Goal: Transaction & Acquisition: Purchase product/service

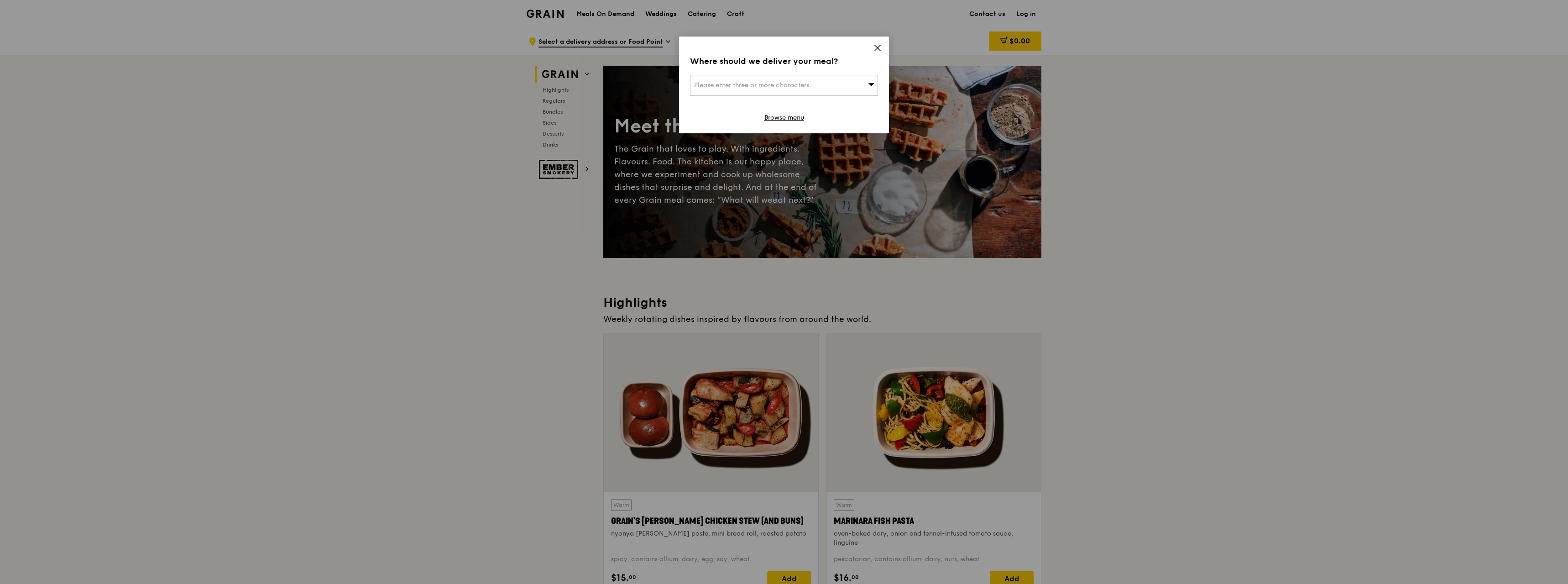
click at [850, 82] on div "Please enter three or more characters" at bounding box center [784, 85] width 188 height 21
type input "37 cam"
click at [796, 123] on div "[STREET_ADDRESS]" at bounding box center [761, 120] width 135 height 9
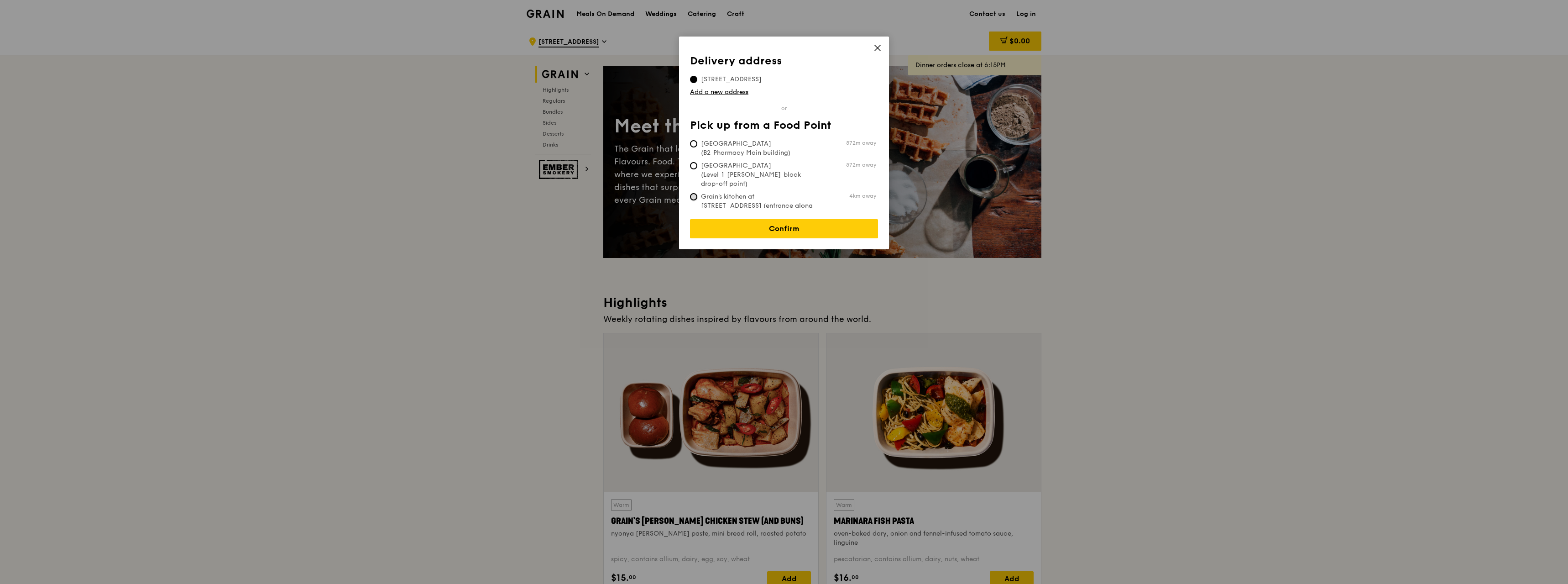
click at [692, 193] on input "Grain's kitchen at [STREET_ADDRESS] (entrance along [PERSON_NAME][GEOGRAPHIC_DA…" at bounding box center [694, 197] width 7 height 7
radio input "true"
click at [755, 225] on link "Confirm" at bounding box center [784, 228] width 188 height 19
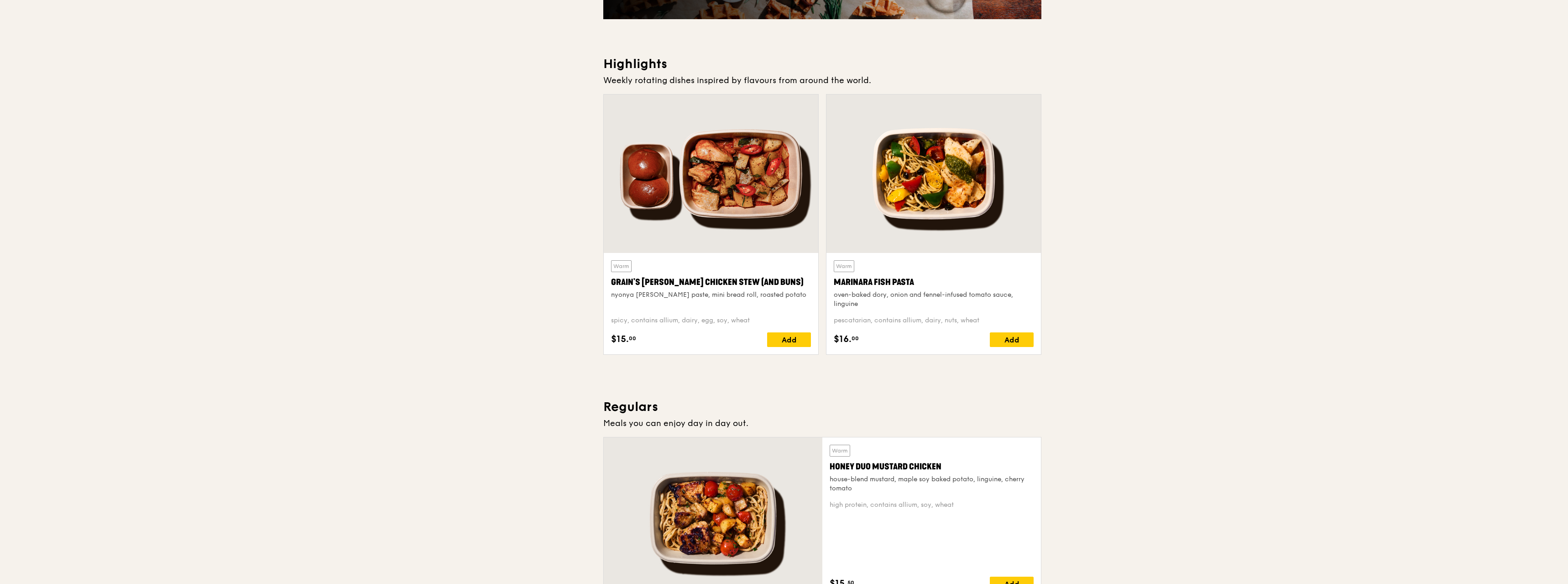
scroll to position [274, 0]
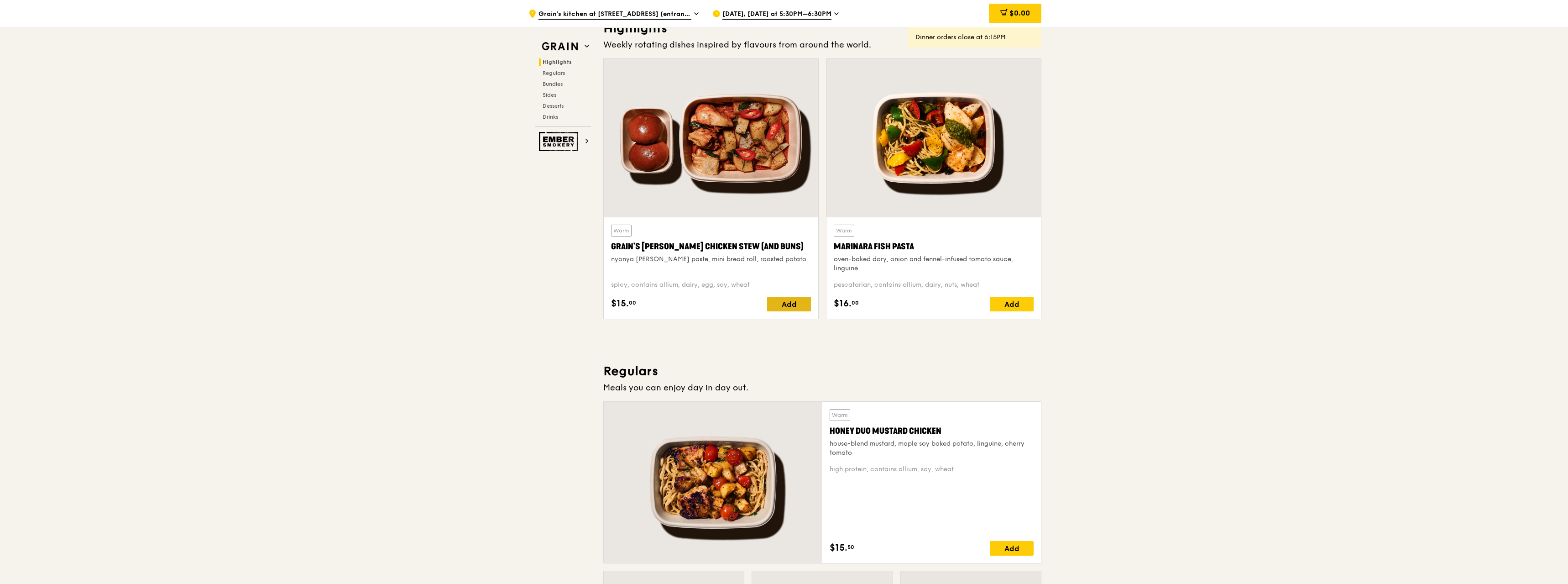
click at [797, 300] on div "Add" at bounding box center [789, 304] width 44 height 15
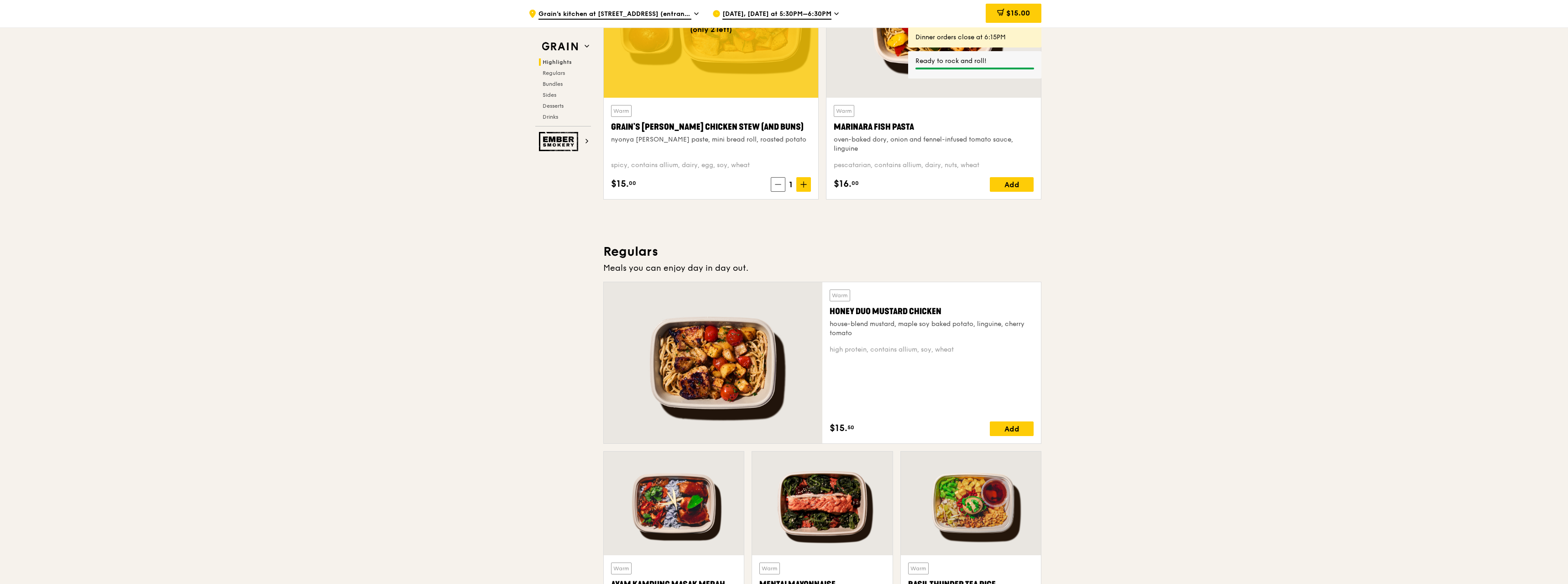
scroll to position [411, 0]
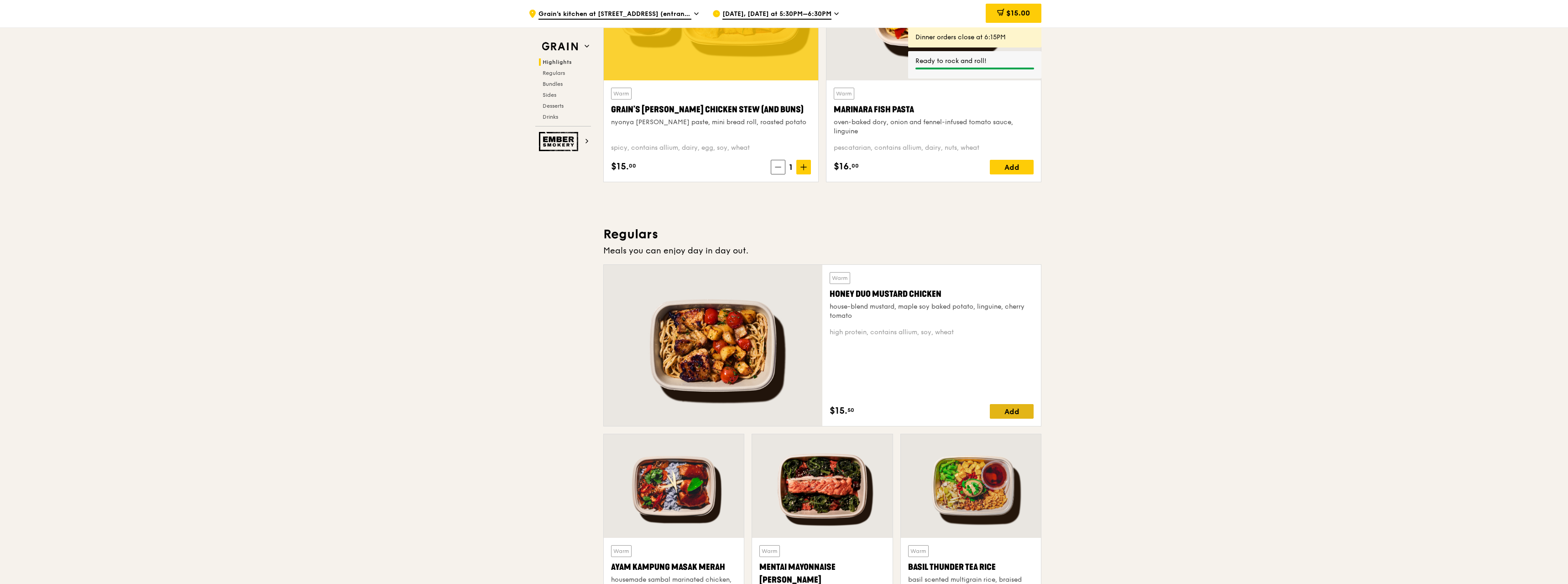
click at [1013, 408] on div "Add" at bounding box center [1012, 411] width 44 height 15
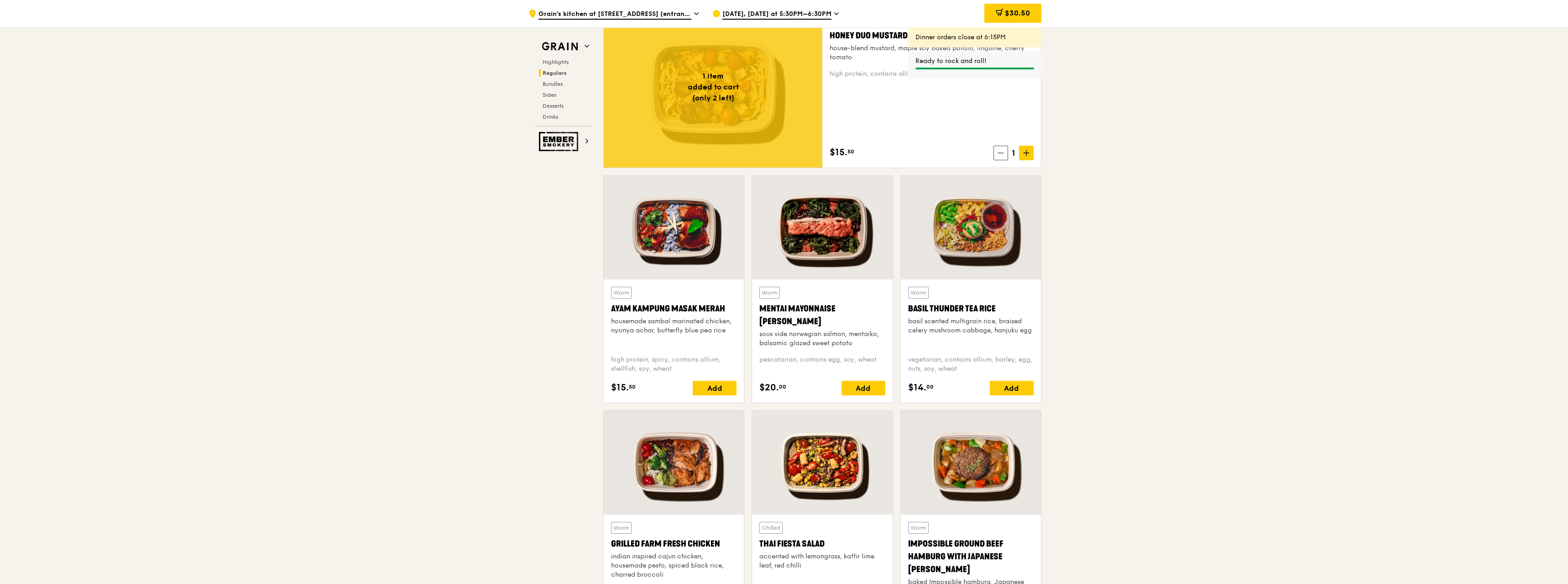
scroll to position [722, 0]
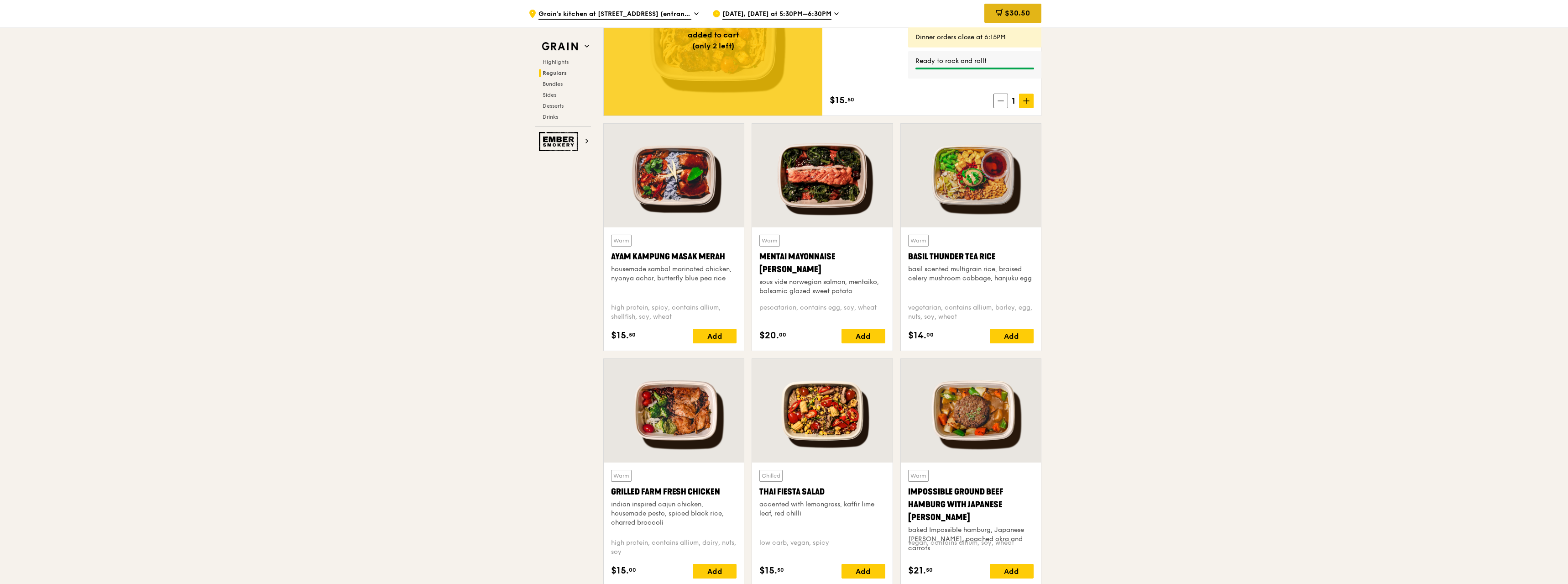
click at [1017, 13] on span "$30.50" at bounding box center [1017, 13] width 25 height 9
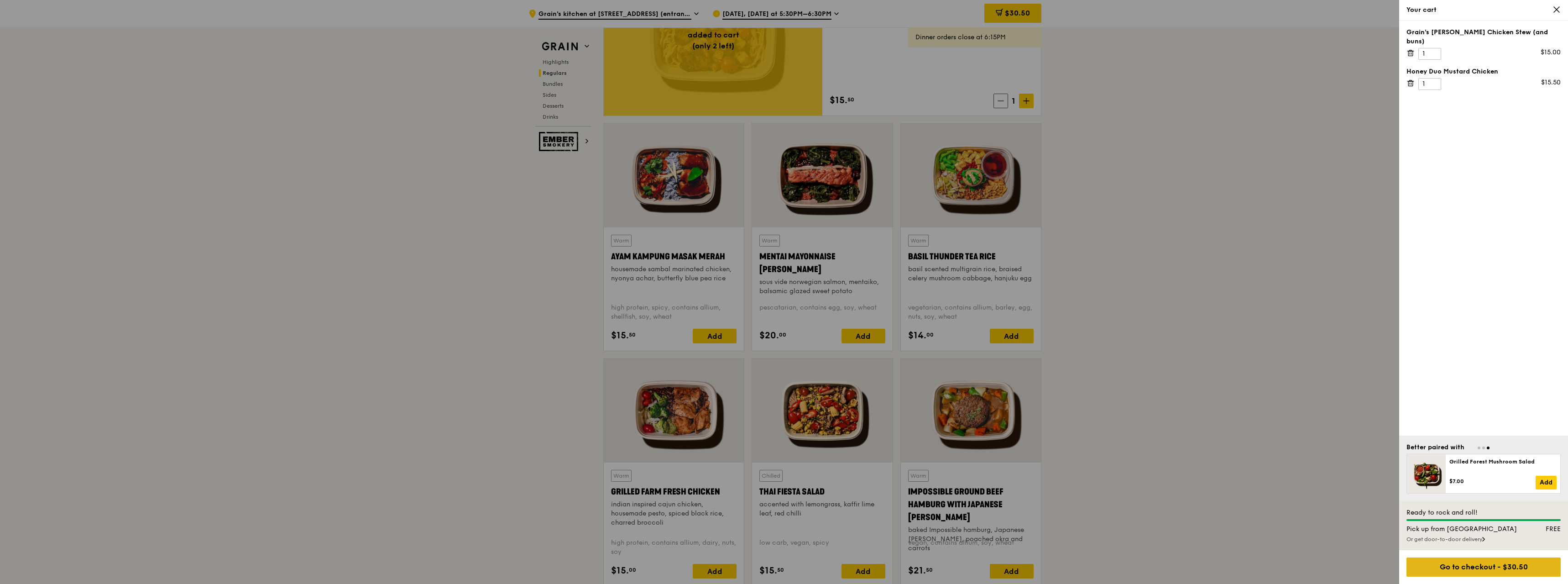
click at [1485, 561] on div "Go to checkout - $30.50" at bounding box center [1483, 566] width 154 height 19
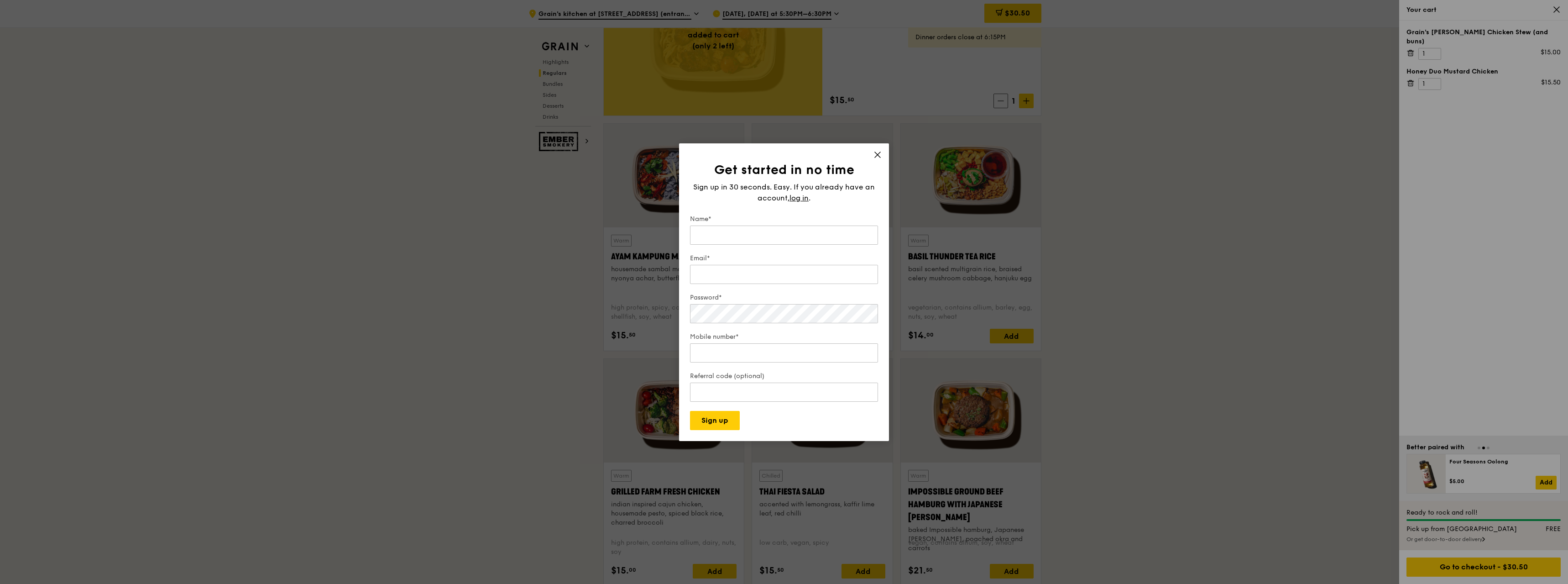
click at [877, 149] on div "Get started in no time Sign up in 30 seconds. Easy. If you already have an acco…" at bounding box center [784, 292] width 210 height 298
click at [875, 154] on icon at bounding box center [877, 154] width 8 height 8
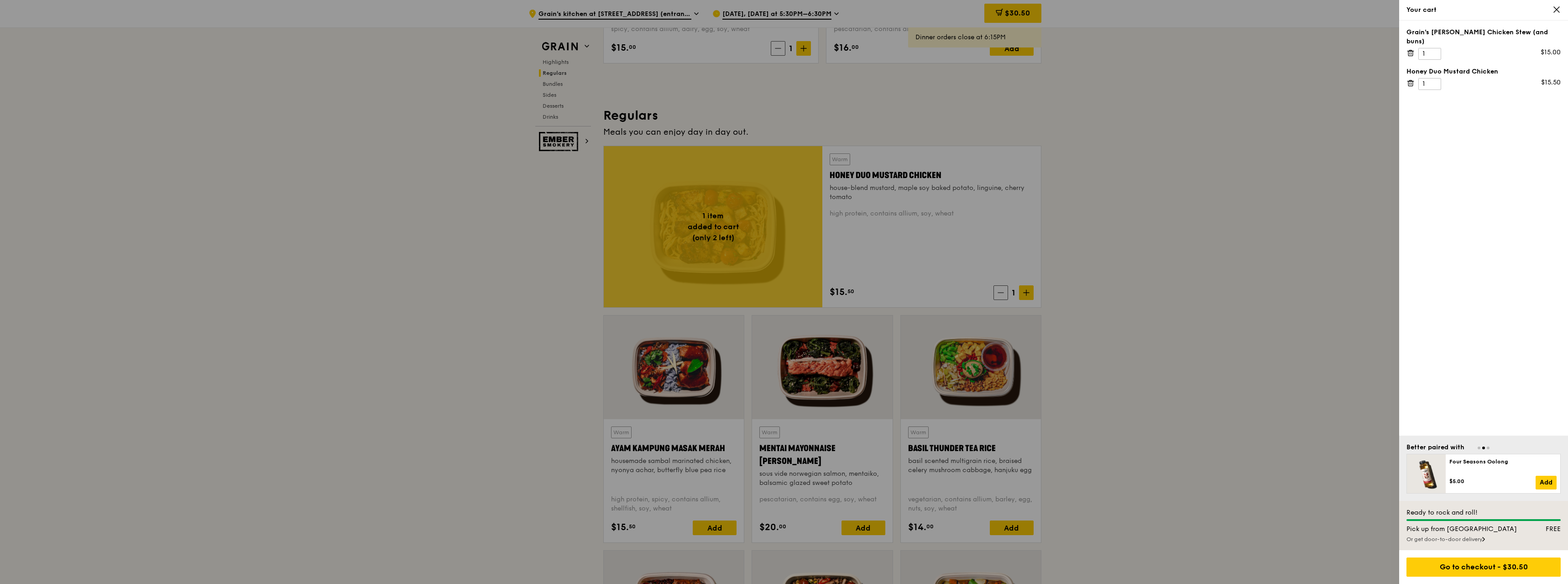
scroll to position [493, 0]
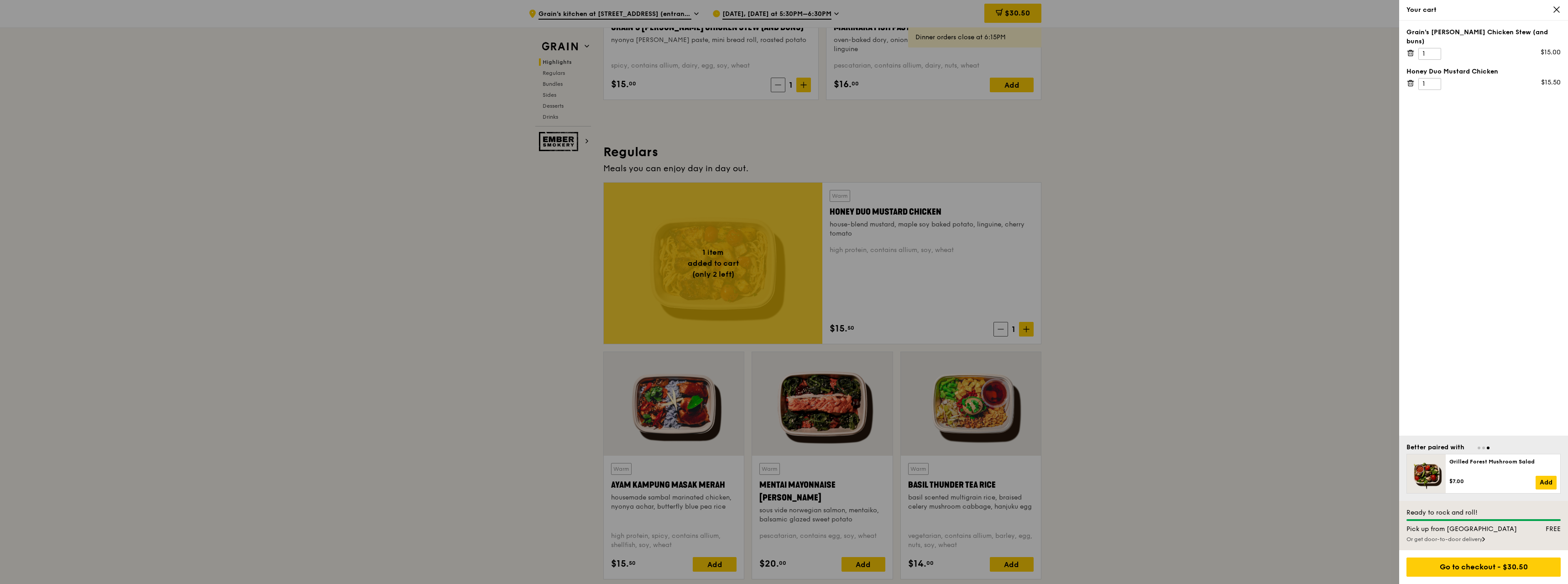
click at [1555, 8] on icon at bounding box center [1556, 9] width 5 height 5
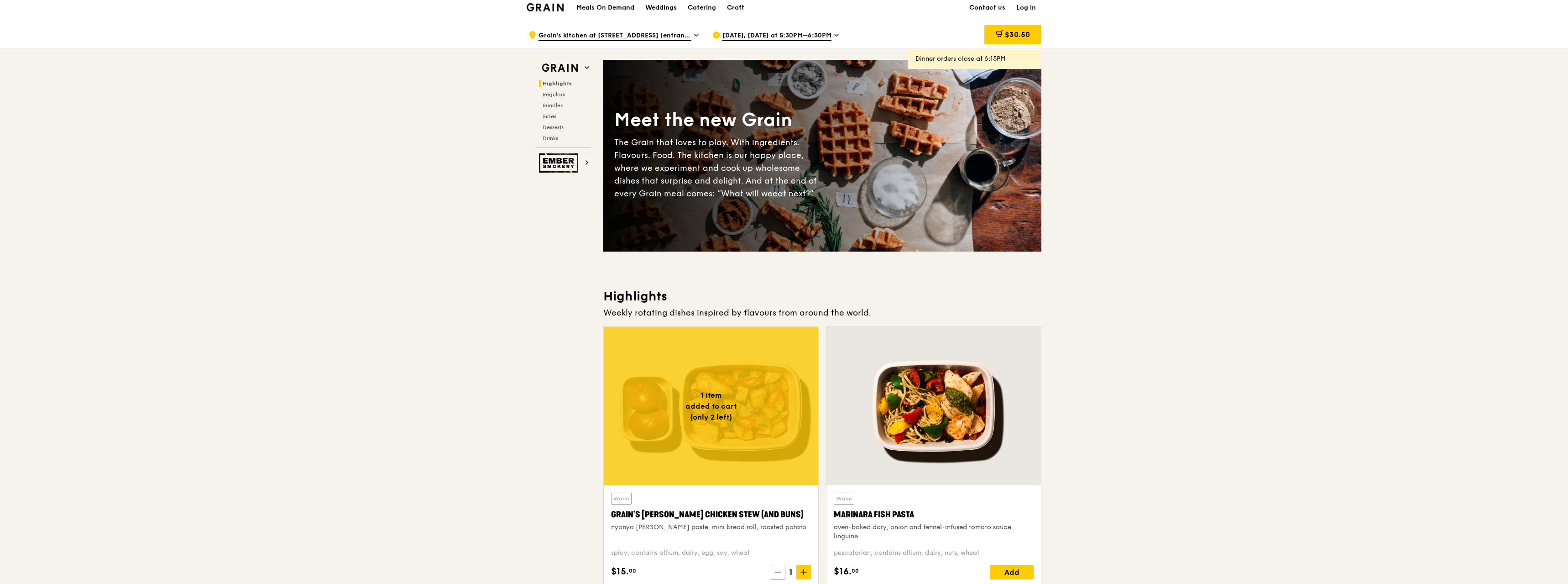
scroll to position [0, 0]
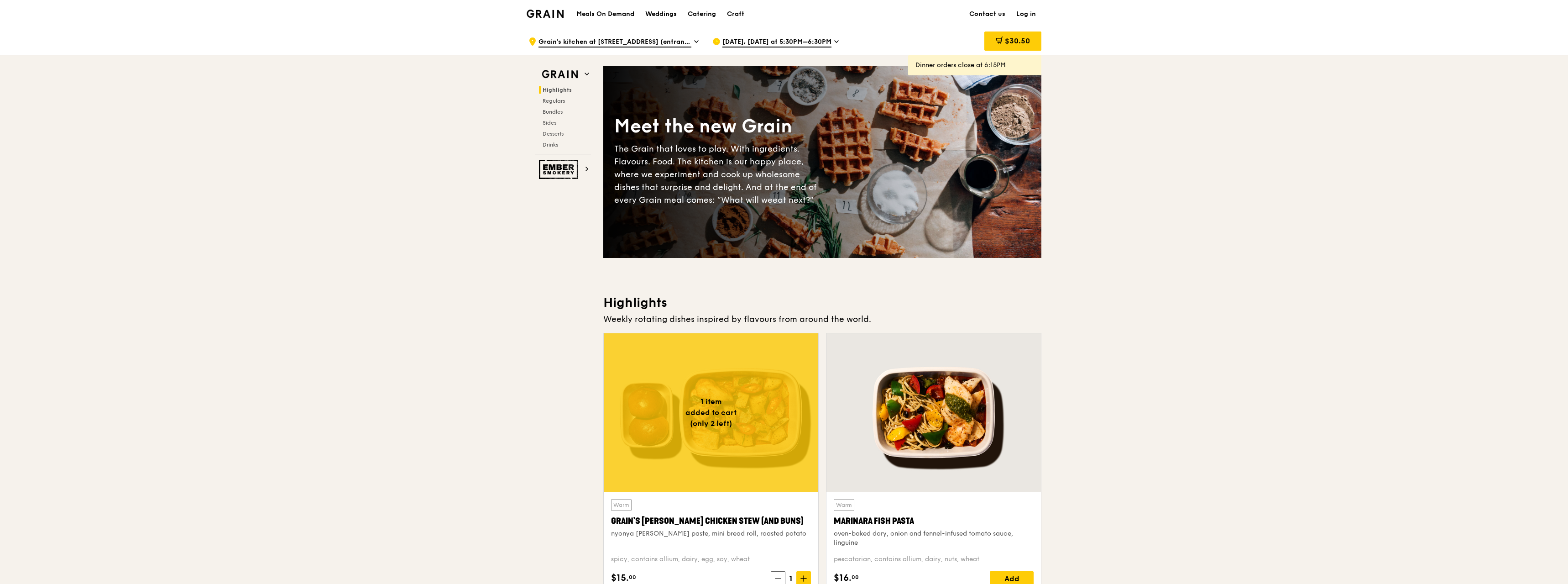
click at [630, 40] on span "Grain's kitchen at [STREET_ADDRESS] (entrance along [PERSON_NAME][GEOGRAPHIC_DA…" at bounding box center [615, 42] width 153 height 10
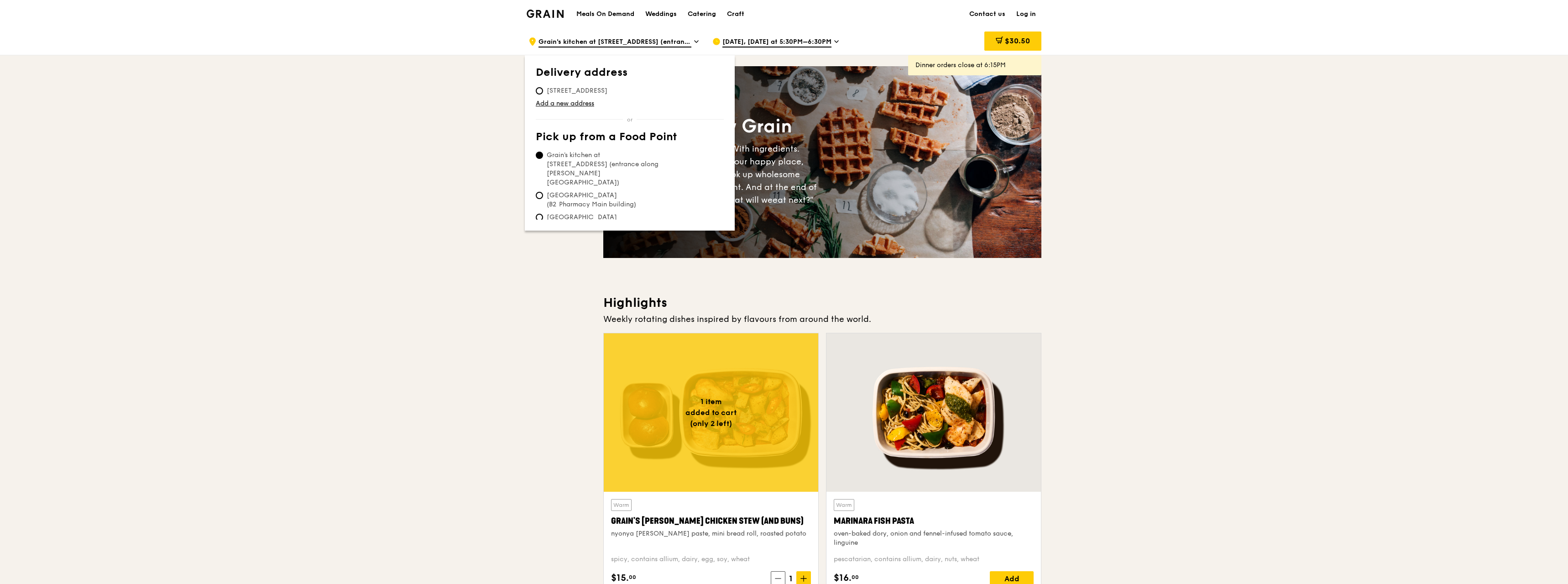
click at [562, 90] on span "[STREET_ADDRESS]" at bounding box center [577, 91] width 83 height 9
click at [543, 90] on input "[STREET_ADDRESS]" at bounding box center [539, 91] width 7 height 7
radio input "true"
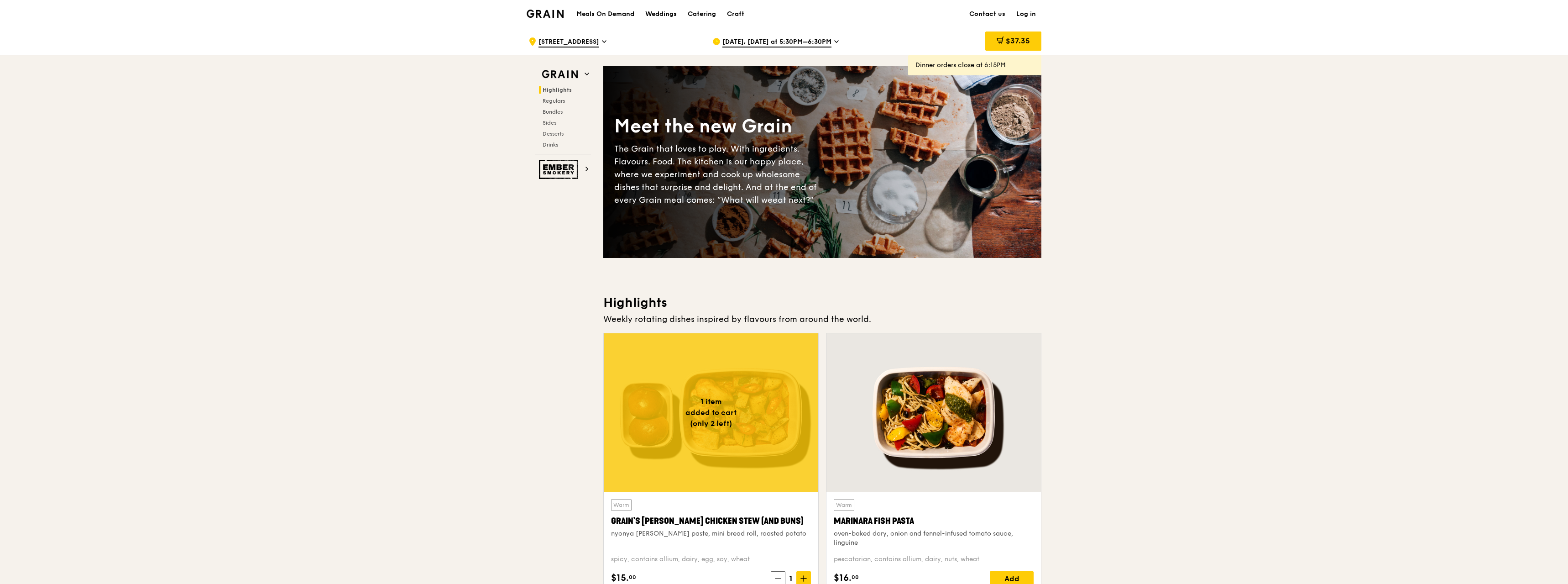
click at [828, 37] on div "[DATE], [DATE] at 5:30PM–6:30PM" at bounding box center [797, 41] width 169 height 27
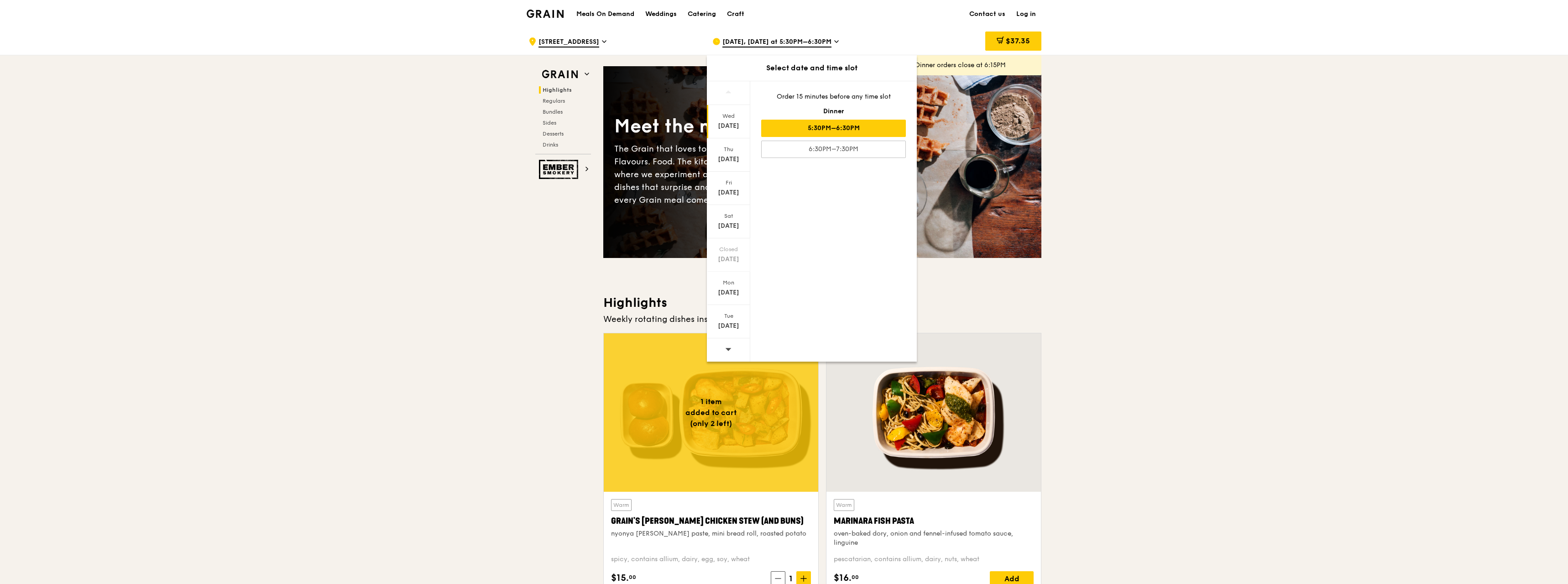
click at [732, 121] on div "[DATE]" at bounding box center [729, 125] width 41 height 9
click at [731, 156] on div "[DATE]" at bounding box center [729, 159] width 41 height 9
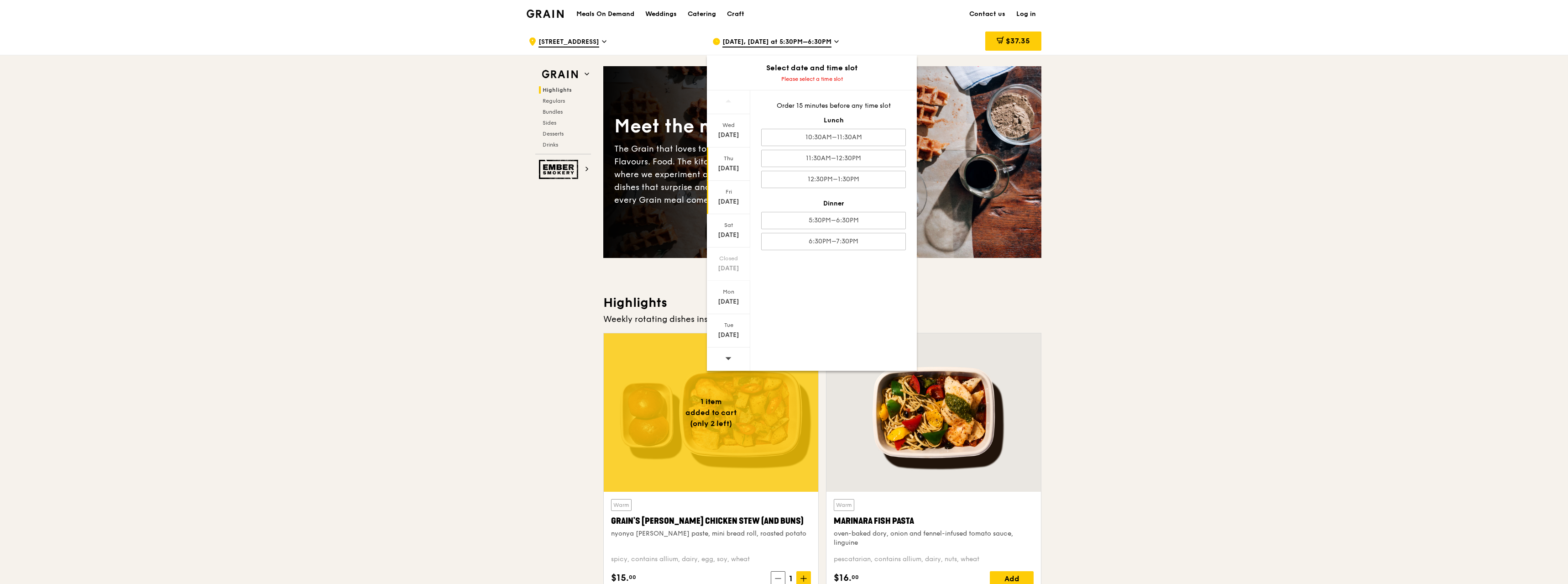
click at [731, 188] on div "[DATE]" at bounding box center [728, 197] width 43 height 33
click at [730, 210] on div "[DATE]" at bounding box center [728, 197] width 43 height 33
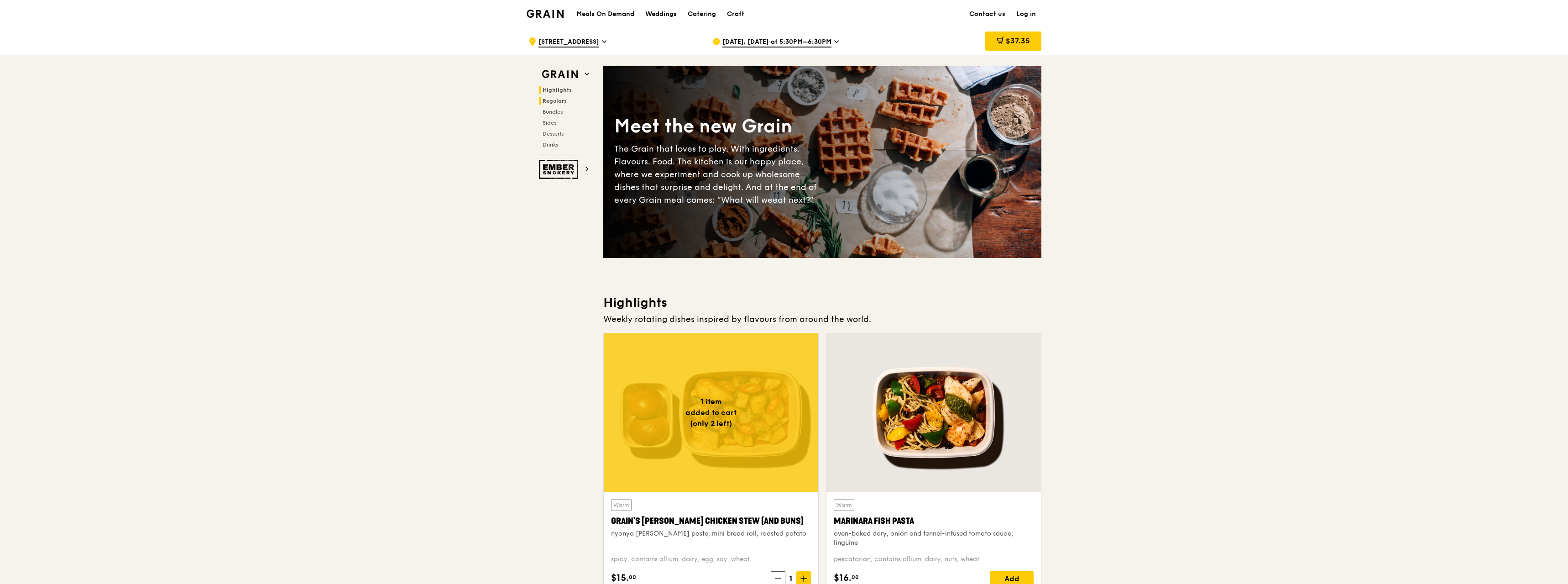
click at [554, 99] on span "Regulars" at bounding box center [555, 100] width 24 height 6
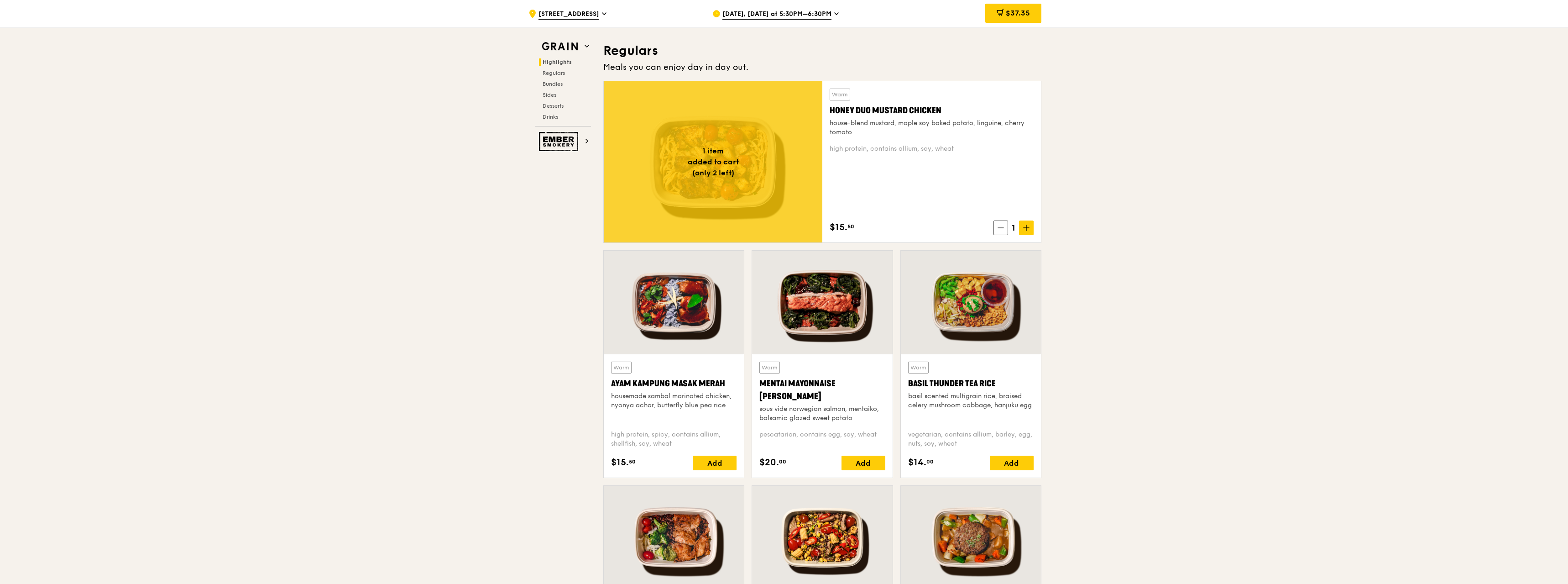
scroll to position [601, 0]
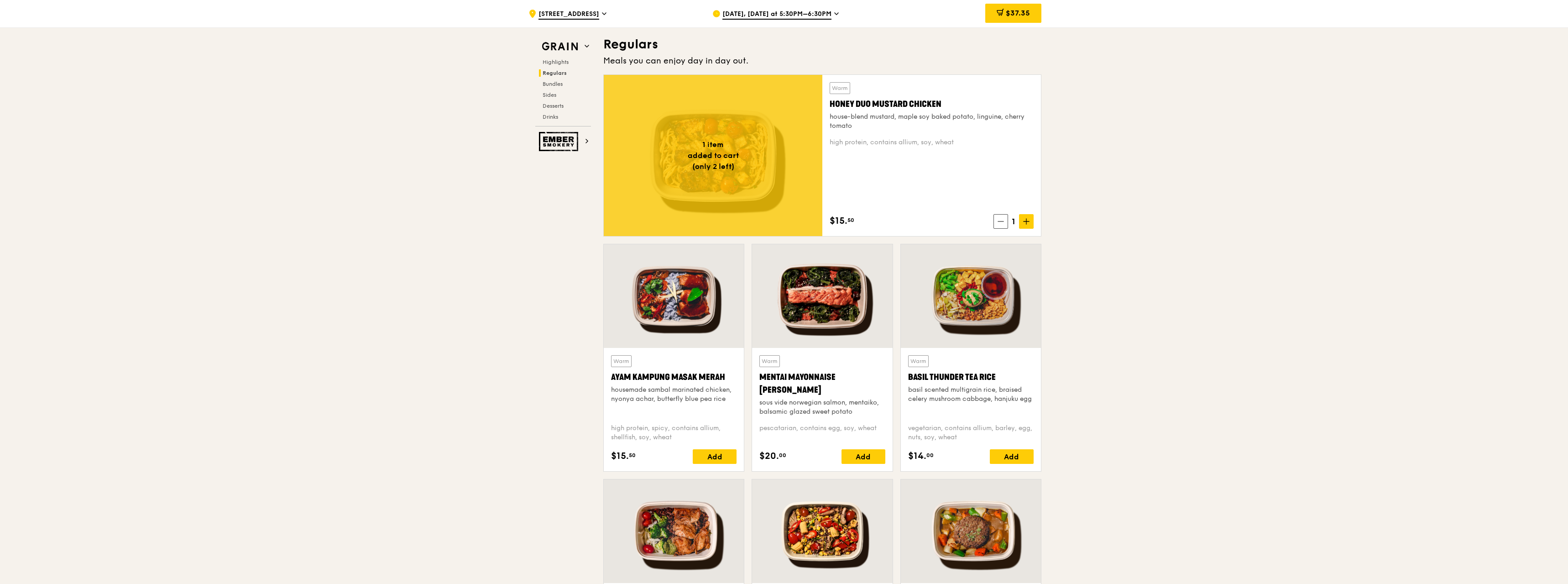
click at [553, 79] on div "Highlights Regulars Bundles Sides Desserts Drinks" at bounding box center [562, 90] width 55 height 62
click at [555, 81] on span "Bundles" at bounding box center [553, 84] width 21 height 6
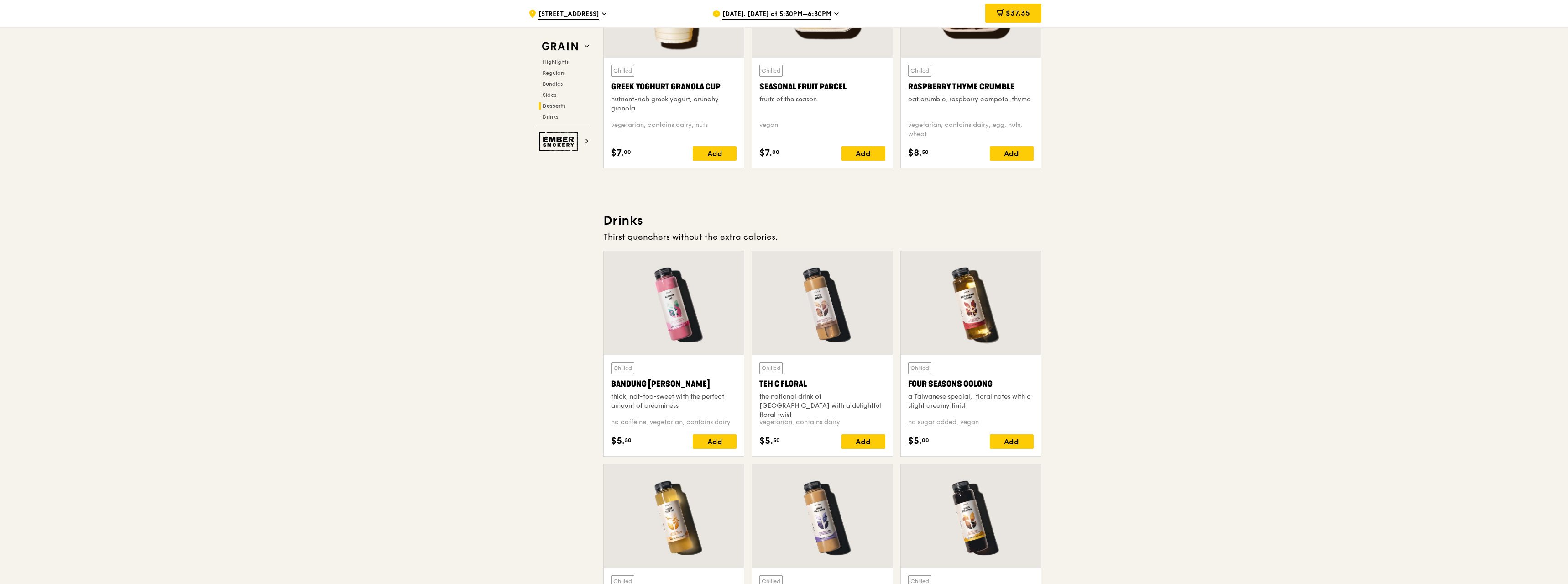
scroll to position [3004, 0]
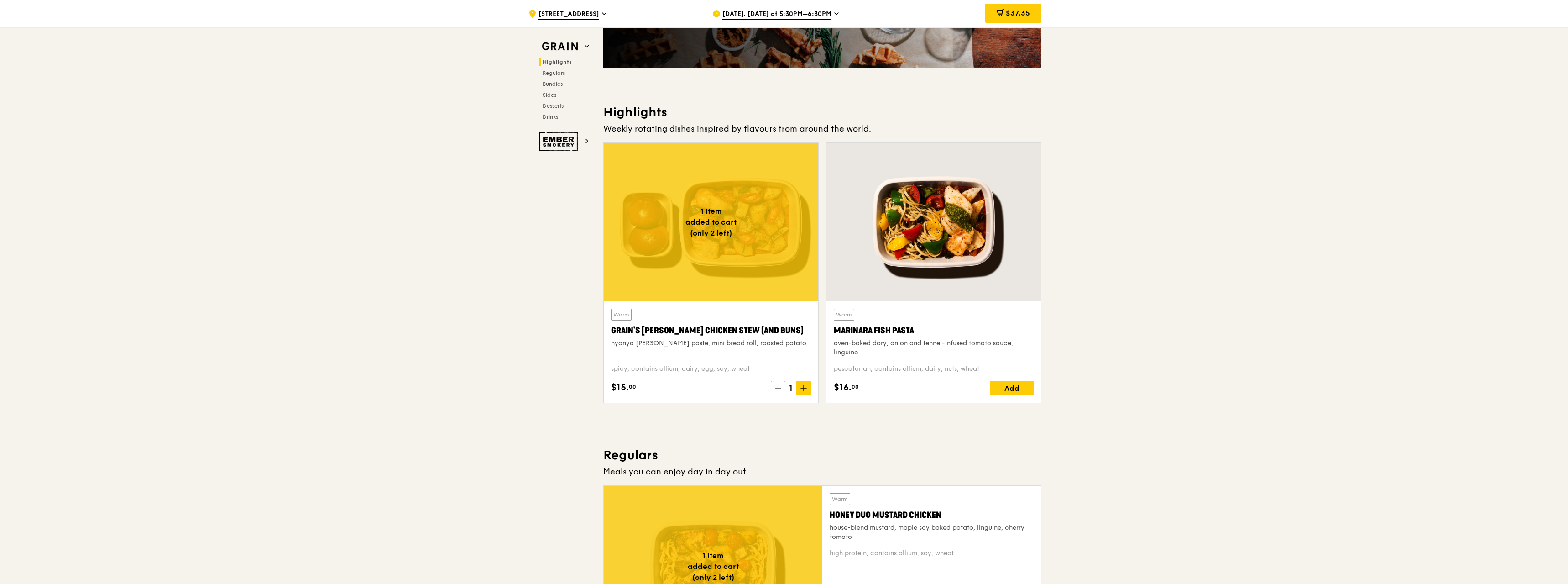
scroll to position [0, 0]
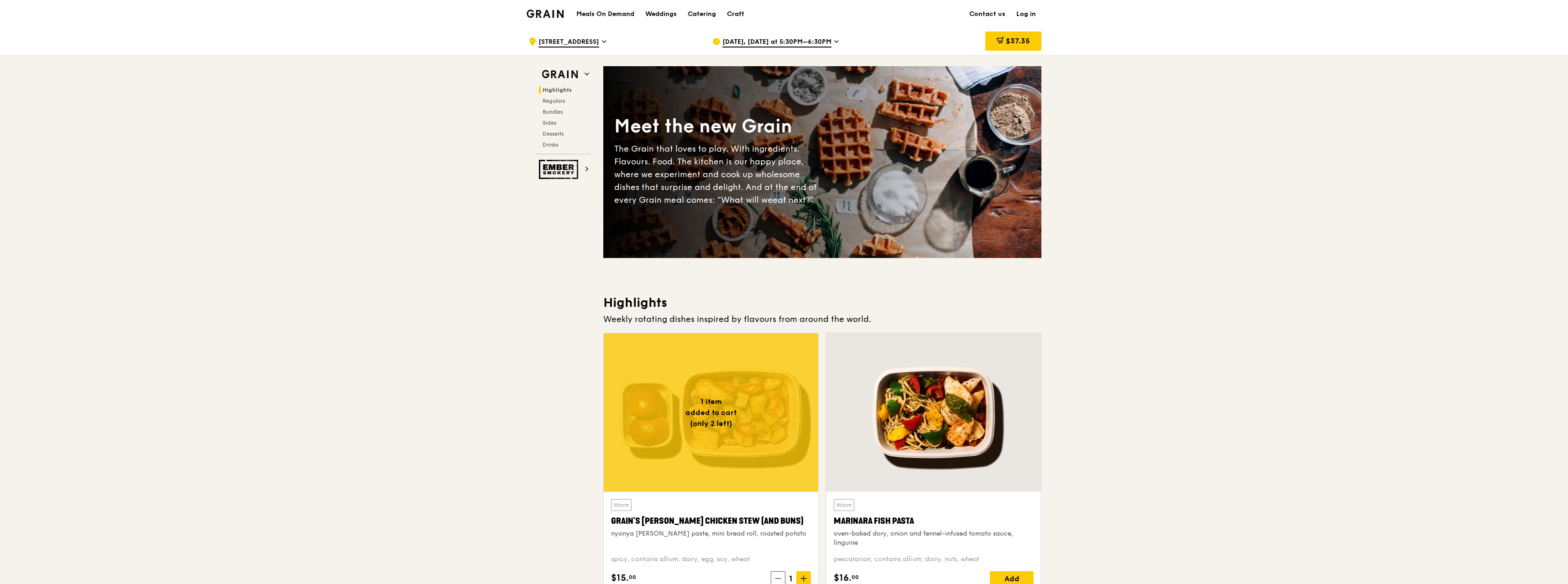
click at [617, 12] on h1 "Meals On Demand" at bounding box center [605, 14] width 58 height 9
click at [614, 13] on h1 "Meals On Demand" at bounding box center [605, 14] width 58 height 9
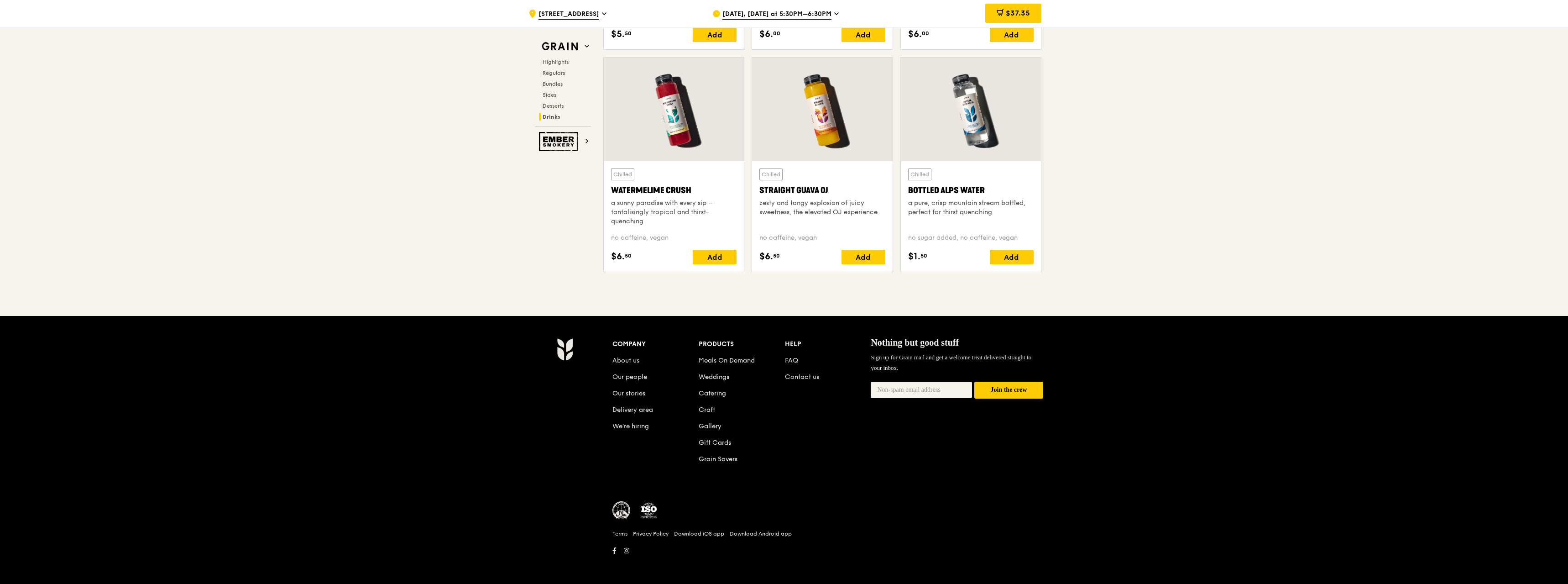
scroll to position [3605, 0]
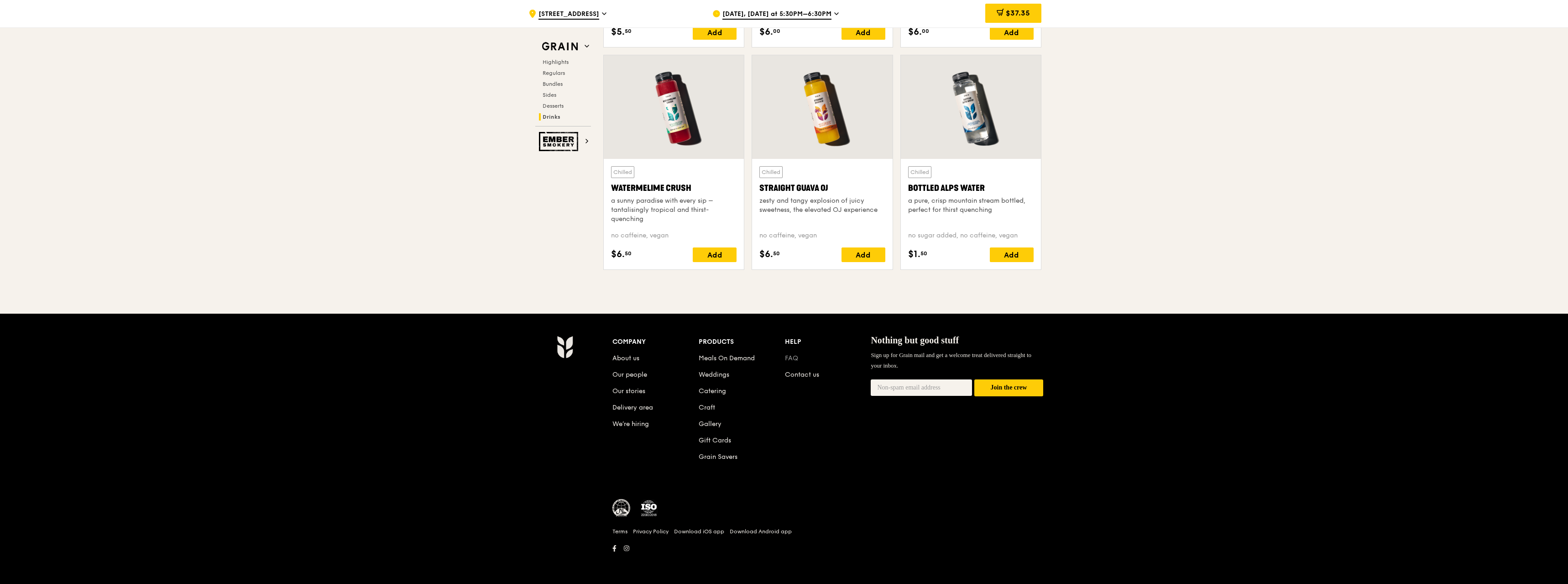
click at [796, 357] on link "FAQ" at bounding box center [791, 358] width 13 height 8
